Goal: Task Accomplishment & Management: Use online tool/utility

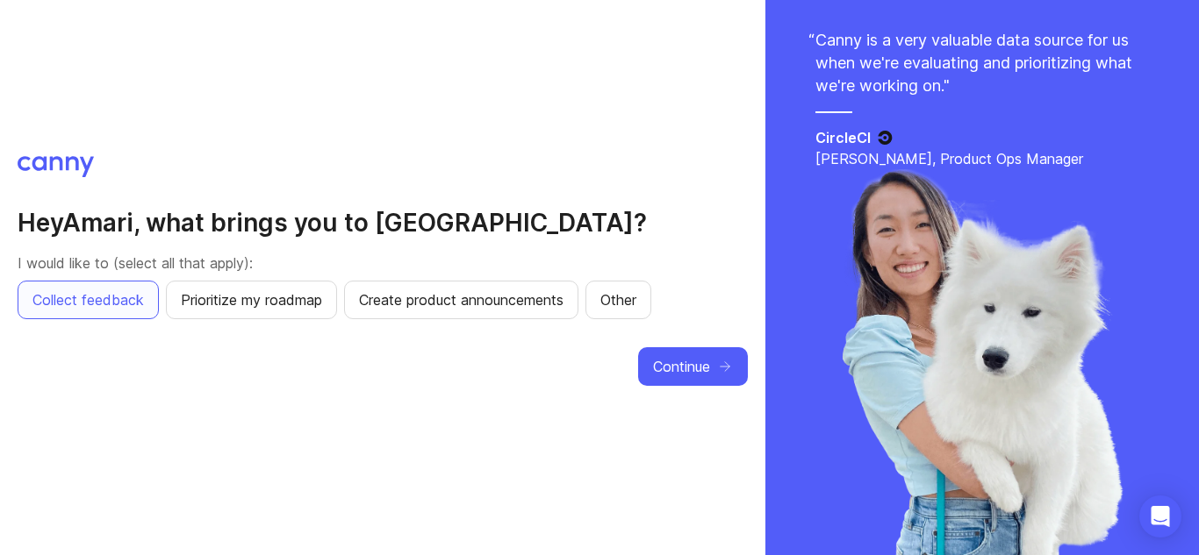
click at [306, 290] on span "Prioritize my roadmap" at bounding box center [251, 300] width 141 height 21
click at [428, 306] on span "Create product announcements" at bounding box center [461, 300] width 204 height 21
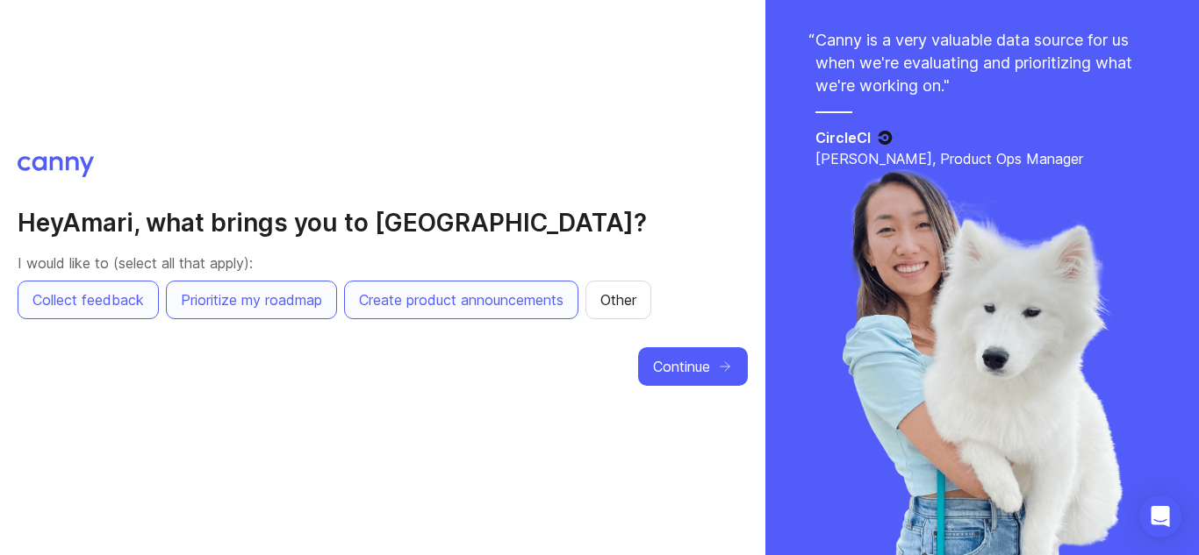
click at [636, 299] on span "Other" at bounding box center [618, 300] width 36 height 21
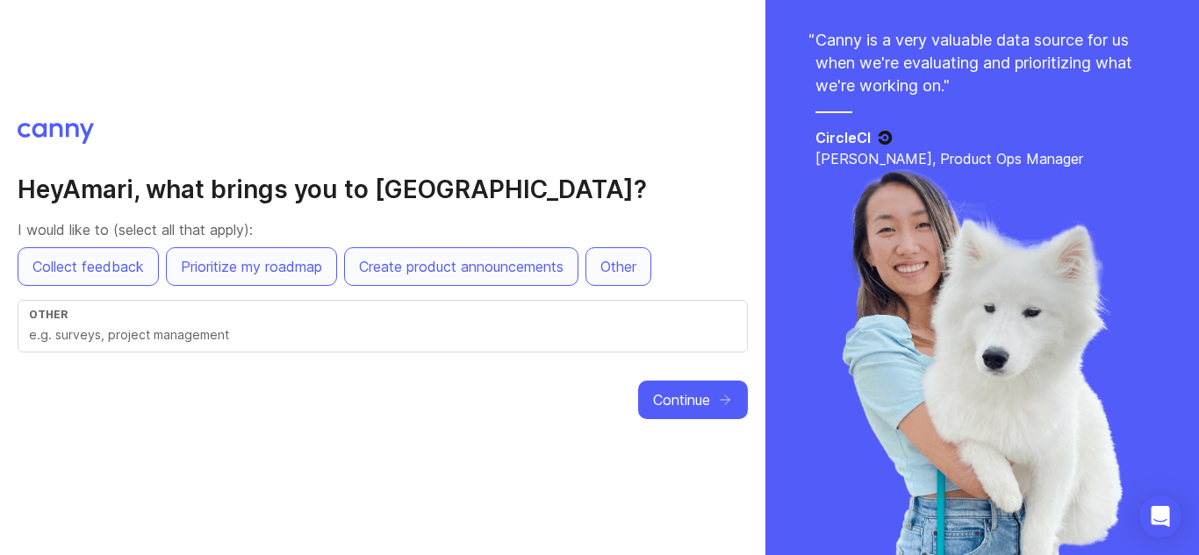
click at [264, 339] on input "text" at bounding box center [382, 335] width 707 height 19
type input "Intentional Target Audience Exposing Tactics, Tier Based Scalable Price Points/…"
click at [668, 394] on span "Continue" at bounding box center [681, 400] width 57 height 21
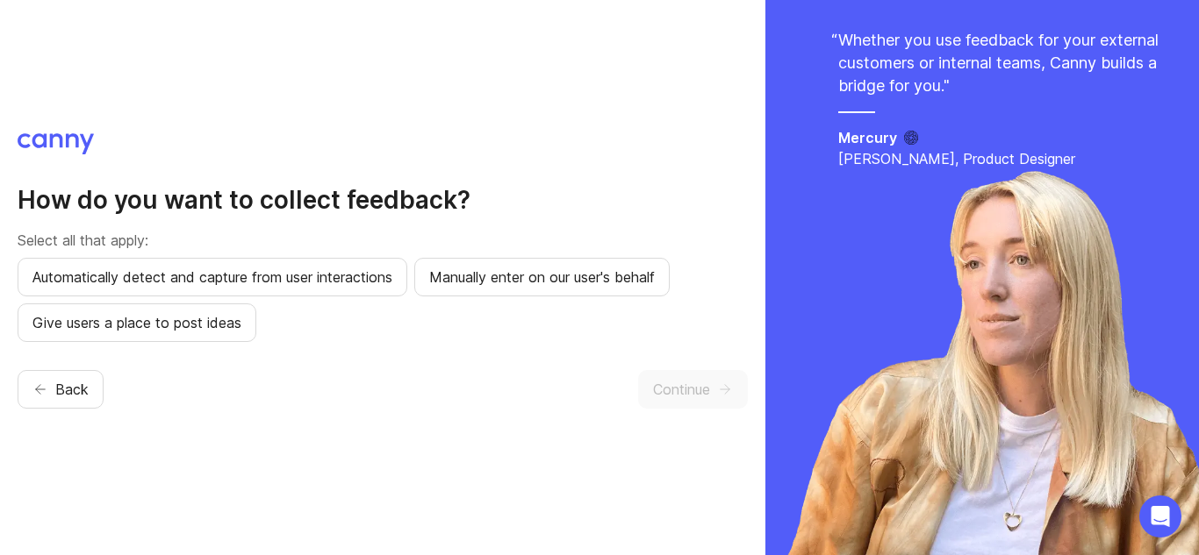
click at [299, 283] on span "Automatically detect and capture from user interactions" at bounding box center [212, 277] width 360 height 21
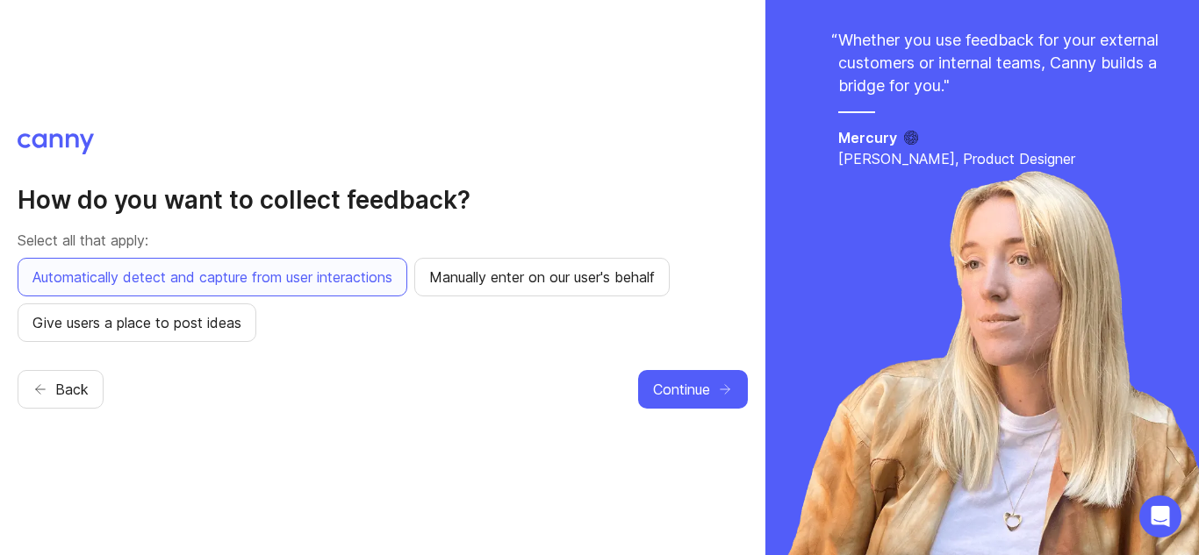
click at [204, 335] on button "Give users a place to post ideas" at bounding box center [137, 323] width 239 height 39
click at [505, 278] on span "Manually enter on our user's behalf" at bounding box center [542, 277] width 226 height 21
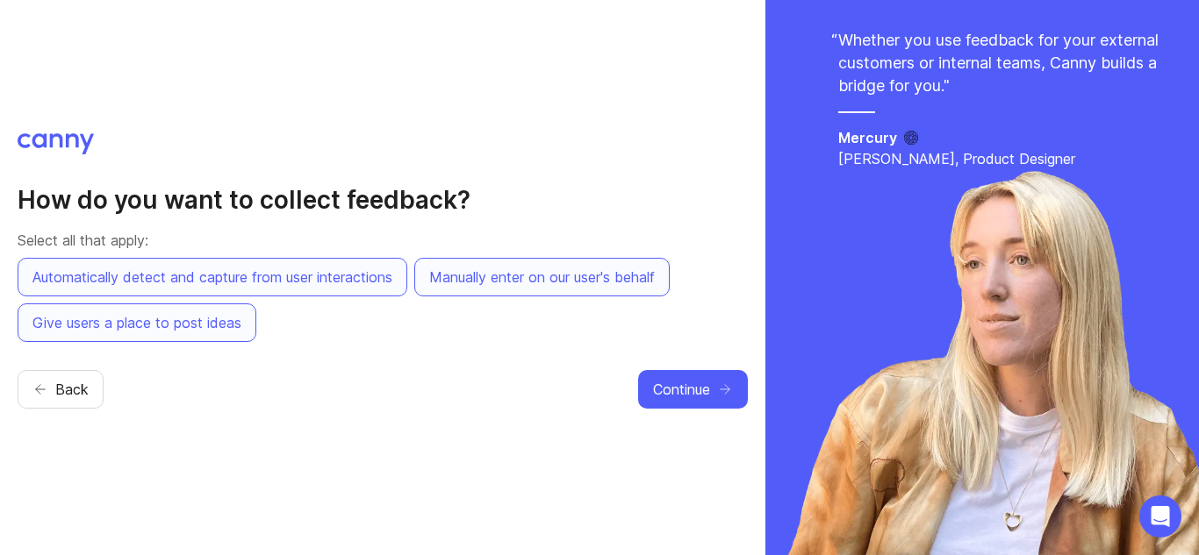
click at [691, 384] on span "Continue" at bounding box center [681, 389] width 57 height 21
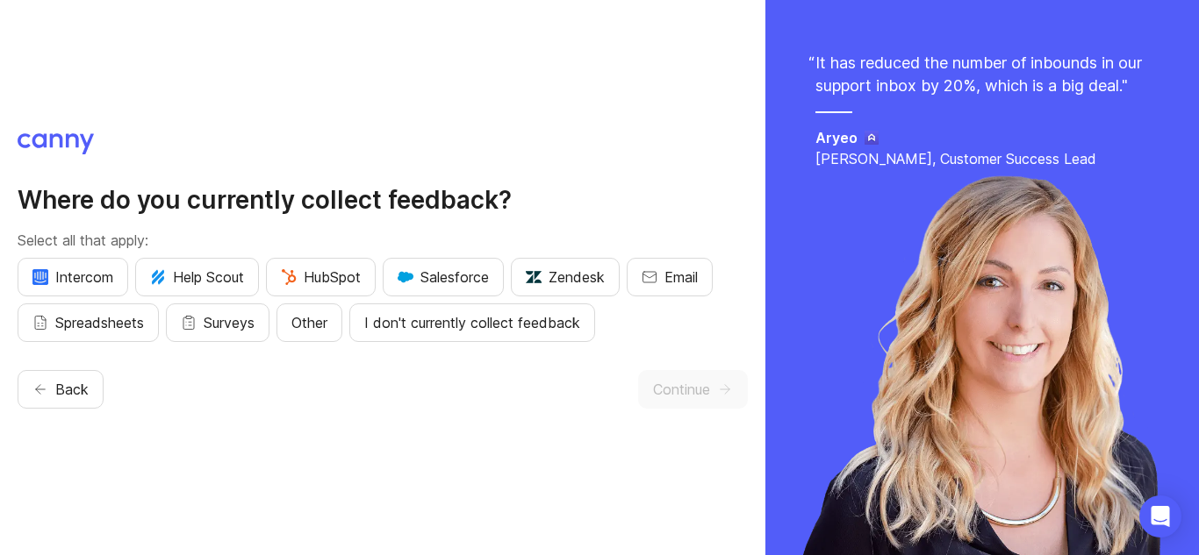
click at [120, 283] on button "Intercom" at bounding box center [73, 277] width 111 height 39
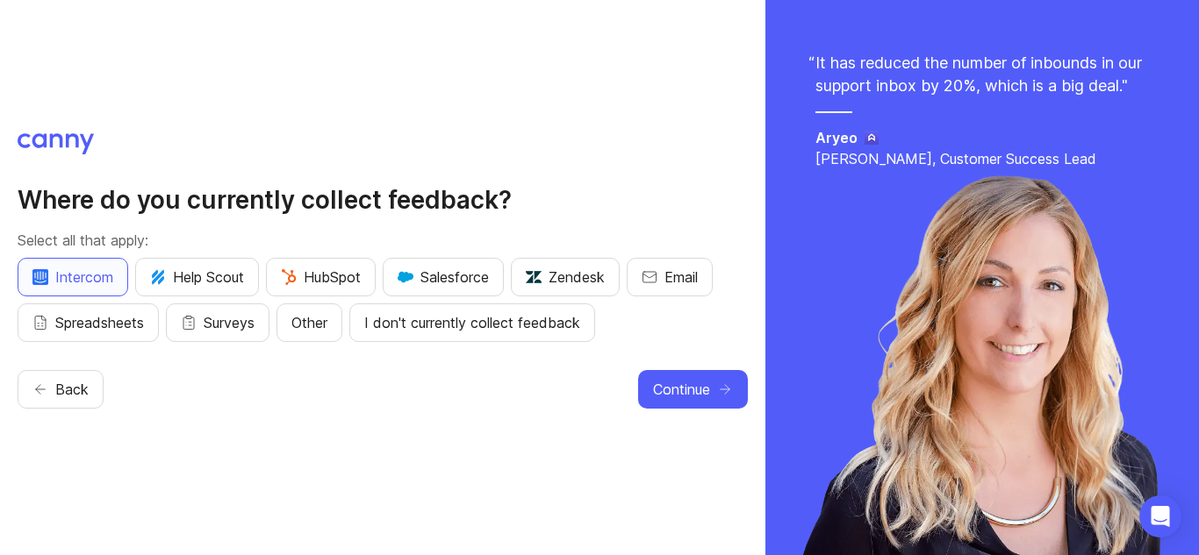
click at [137, 314] on span "Spreadsheets" at bounding box center [99, 322] width 89 height 21
click at [188, 295] on button "Help Scout" at bounding box center [197, 277] width 124 height 39
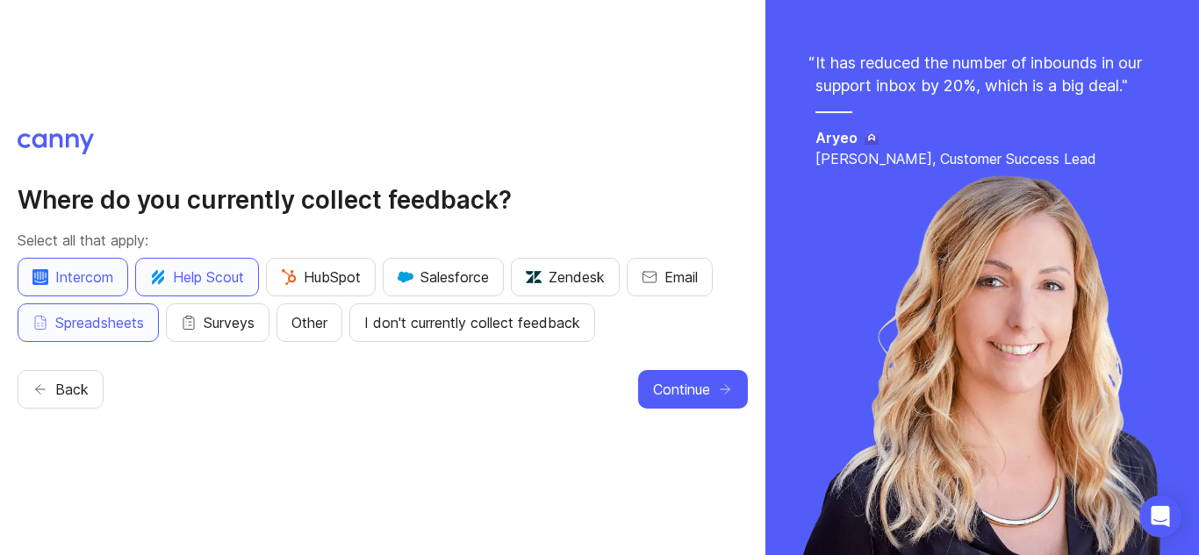
click at [218, 321] on span "Surveys" at bounding box center [229, 322] width 51 height 21
click at [316, 292] on button "HubSpot" at bounding box center [321, 277] width 110 height 39
click at [426, 289] on button "Salesforce" at bounding box center [443, 277] width 121 height 39
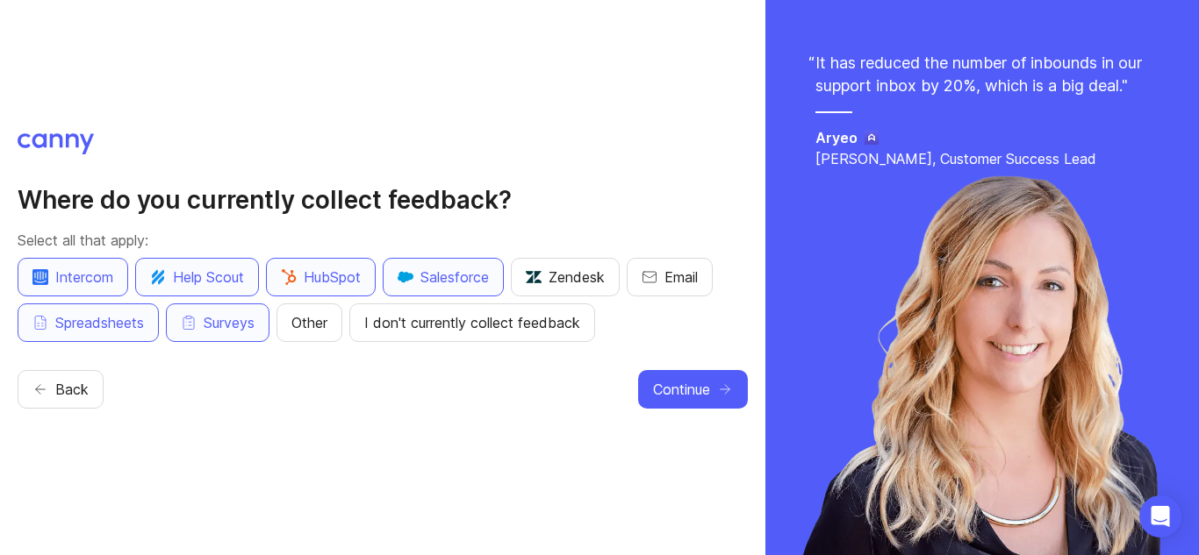
click at [466, 319] on span "I don't currently collect feedback" at bounding box center [472, 322] width 216 height 21
click at [567, 278] on span "Zendesk" at bounding box center [565, 277] width 79 height 21
click at [683, 280] on span "Email" at bounding box center [680, 277] width 33 height 21
click at [719, 379] on button "Continue" at bounding box center [693, 389] width 110 height 39
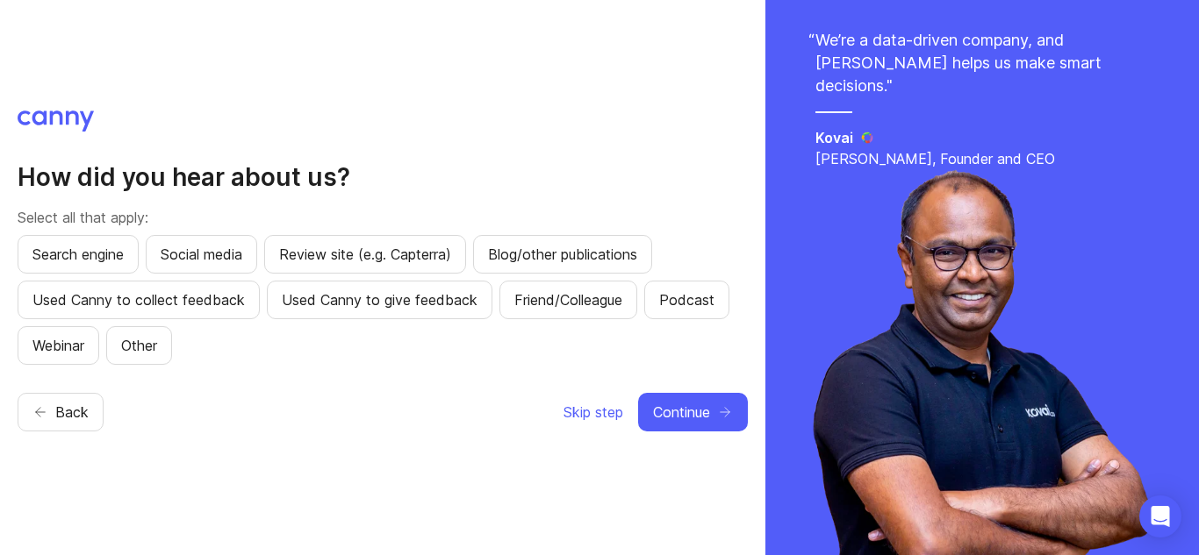
click at [96, 260] on span "Search engine" at bounding box center [77, 254] width 91 height 21
click at [749, 427] on div "How did you hear about us? Select all that apply: Search engine Social media Re…" at bounding box center [382, 277] width 765 height 555
click at [717, 406] on icon "button" at bounding box center [725, 413] width 16 height 16
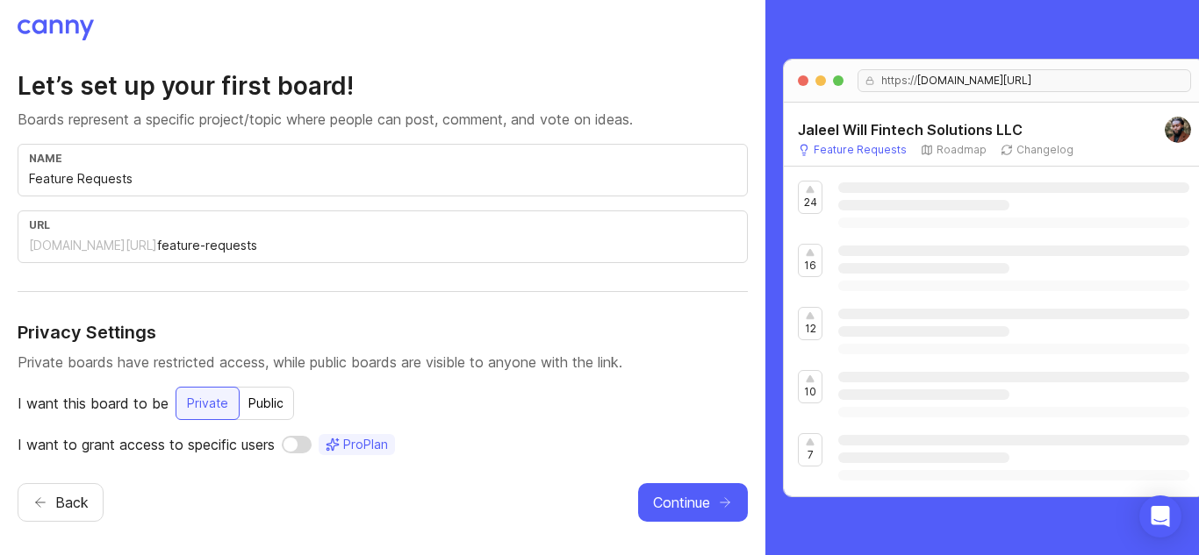
click at [289, 453] on input "checkbox" at bounding box center [297, 445] width 30 height 18
checkbox input "true"
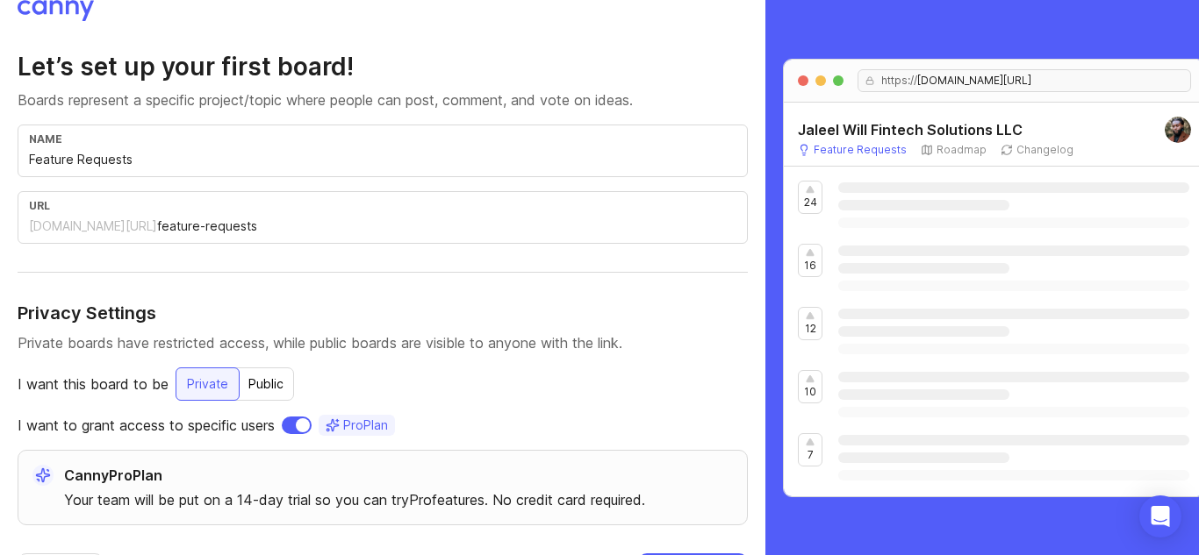
click at [769, 337] on div "https:// [DOMAIN_NAME][URL] Jaleel Will Fintech Solutions LLC Feature Requests …" at bounding box center [994, 277] width 458 height 555
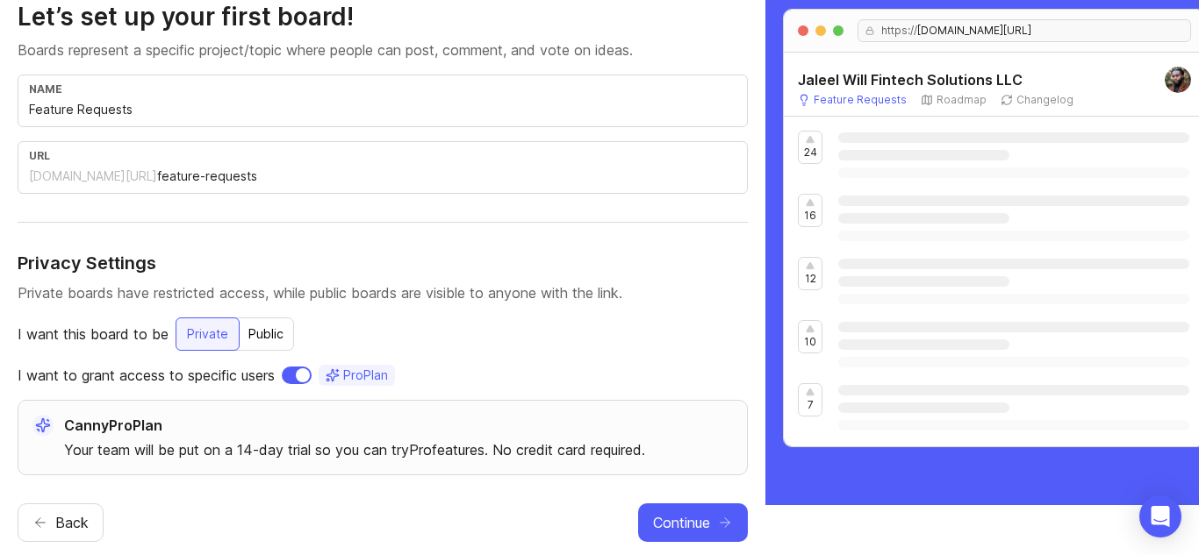
scroll to position [51, 0]
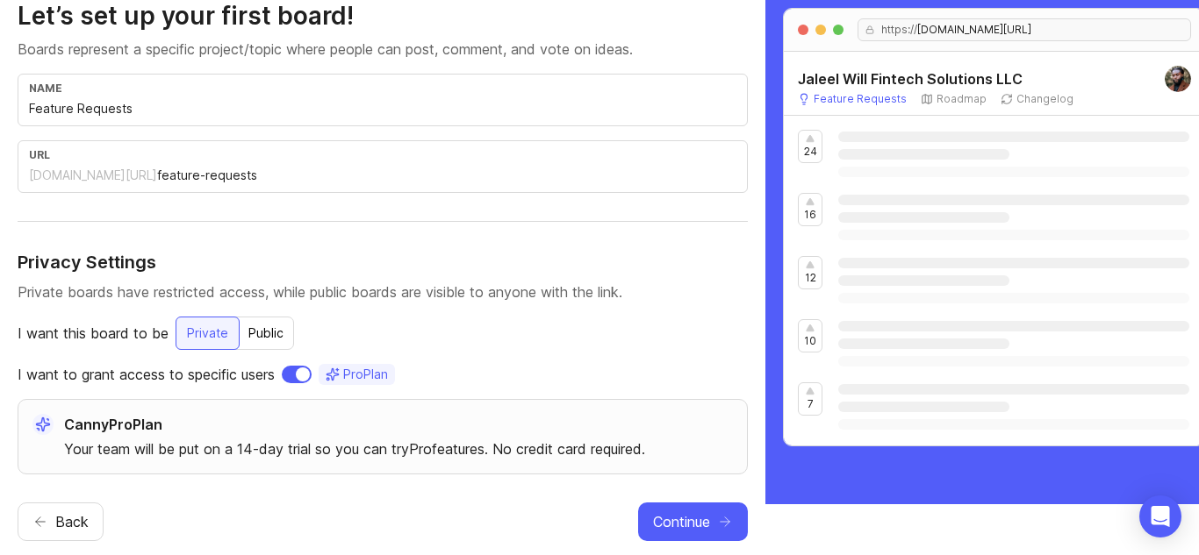
click at [208, 99] on input "Feature Requests" at bounding box center [382, 108] width 707 height 19
click at [1151, 526] on icon "Open Intercom Messenger" at bounding box center [1159, 516] width 20 height 23
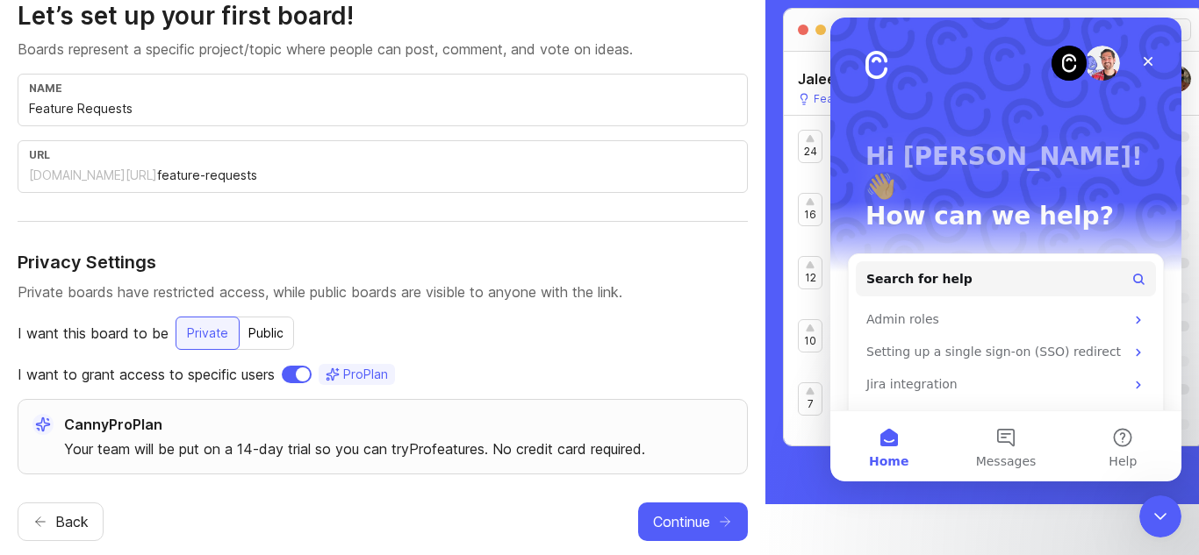
scroll to position [0, 0]
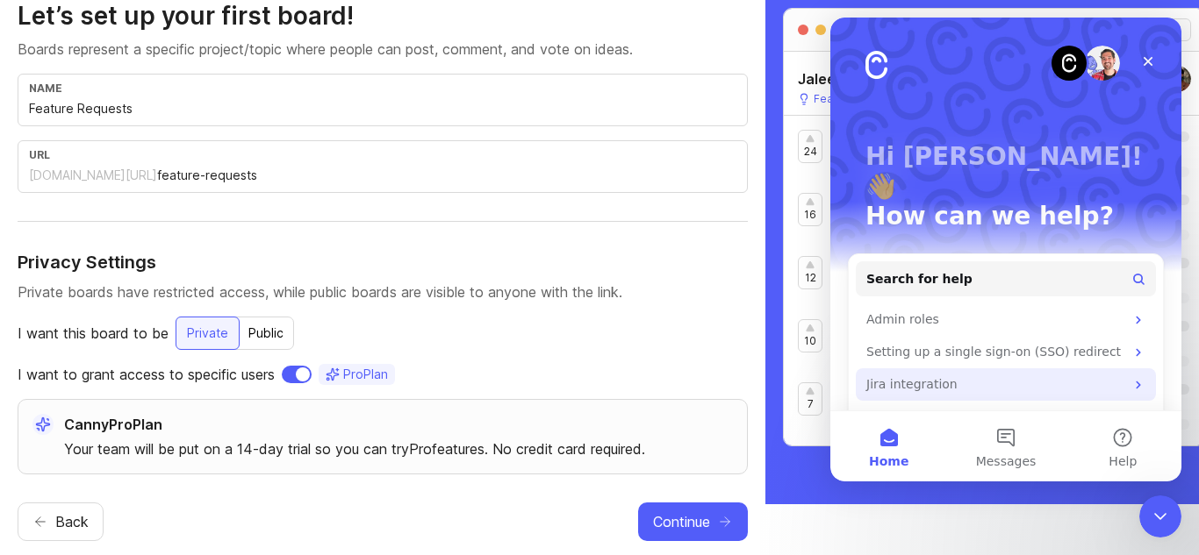
click at [952, 376] on div "Jira integration" at bounding box center [995, 385] width 258 height 18
